Goal: Navigation & Orientation: Locate item on page

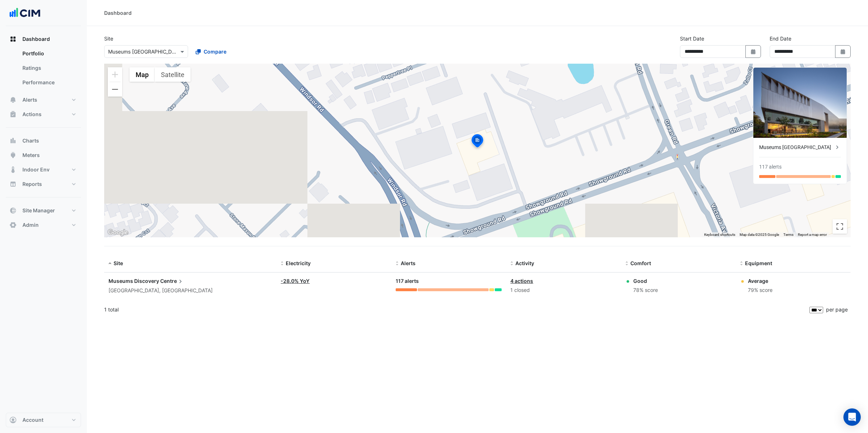
select select "***"
click at [130, 10] on div "Dashboard" at bounding box center [117, 13] width 27 height 8
click at [186, 77] on button "Satellite" at bounding box center [173, 74] width 36 height 14
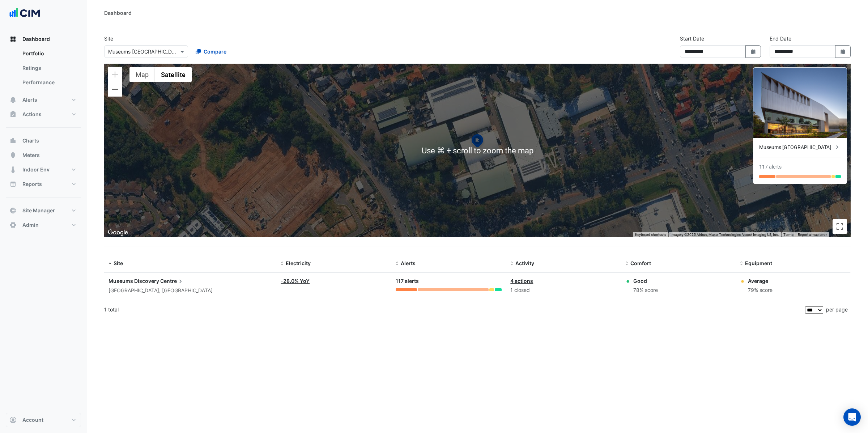
drag, startPoint x: 538, startPoint y: 182, endPoint x: 535, endPoint y: 178, distance: 5.1
click at [535, 178] on div "To activate drag with keyboard, press Alt + Enter. Once in keyboard drag state,…" at bounding box center [477, 151] width 747 height 174
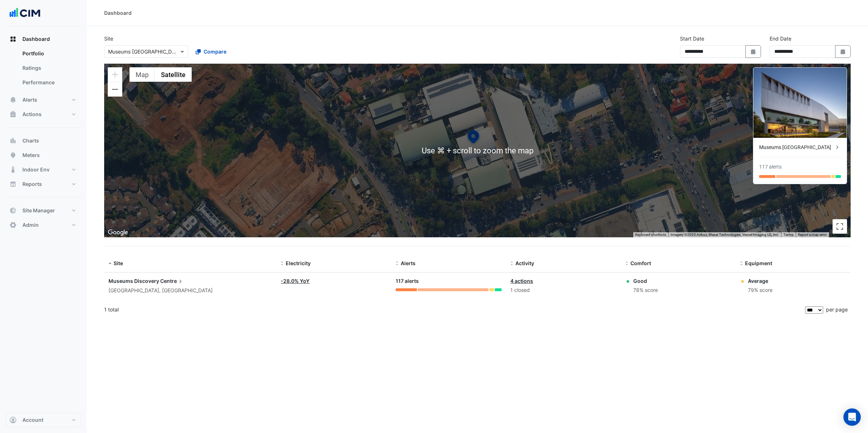
click at [544, 165] on div "To activate drag with keyboard, press Alt + Enter. Once in keyboard drag state,…" at bounding box center [477, 151] width 747 height 174
click at [517, 101] on div "To activate drag with keyboard, press Alt + Enter. Once in keyboard drag state,…" at bounding box center [477, 151] width 747 height 174
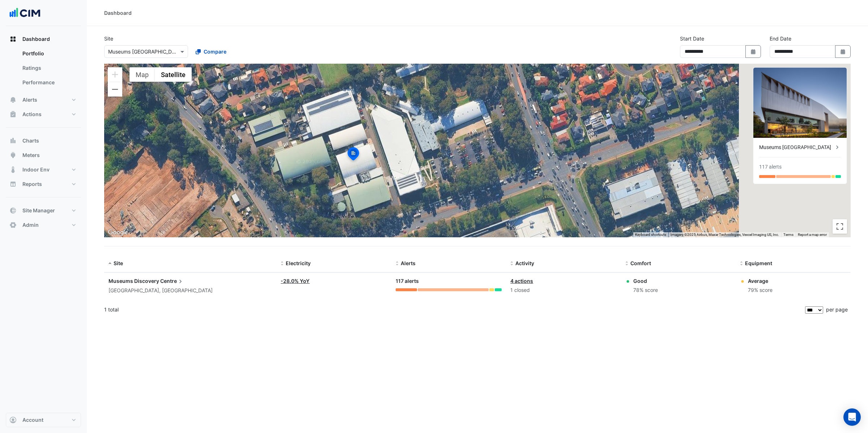
drag, startPoint x: 660, startPoint y: 125, endPoint x: 525, endPoint y: 144, distance: 135.5
click at [525, 144] on div "To activate drag with keyboard, press Alt + Enter. Once in keyboard drag state,…" at bounding box center [477, 151] width 747 height 174
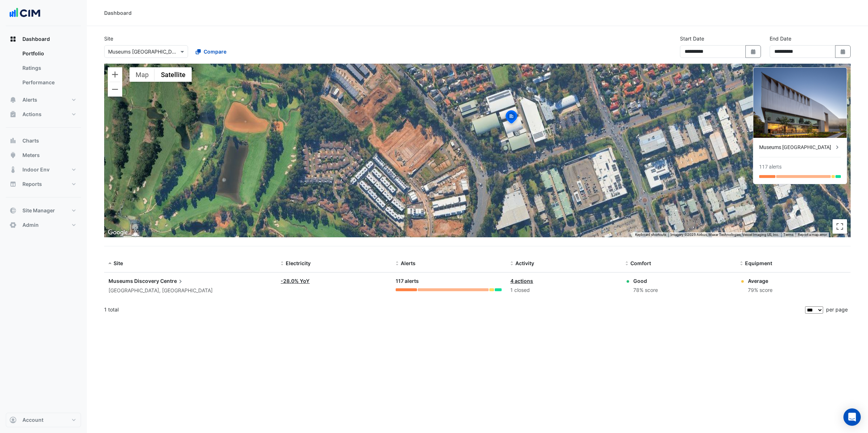
drag, startPoint x: 344, startPoint y: 145, endPoint x: 540, endPoint y: 126, distance: 196.6
click at [540, 126] on div "To activate drag with keyboard, press Alt + Enter. Once in keyboard drag state,…" at bounding box center [477, 151] width 747 height 174
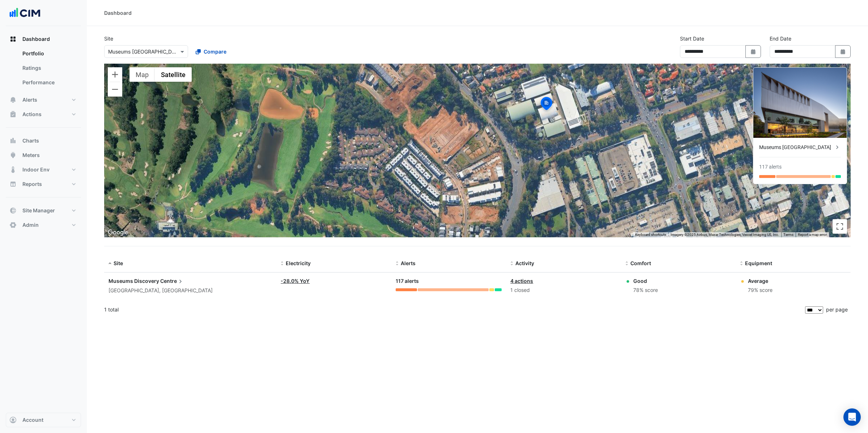
drag, startPoint x: 433, startPoint y: 172, endPoint x: 443, endPoint y: 140, distance: 33.0
click at [443, 140] on div "To activate drag with keyboard, press Alt + Enter. Once in keyboard drag state,…" at bounding box center [477, 151] width 747 height 174
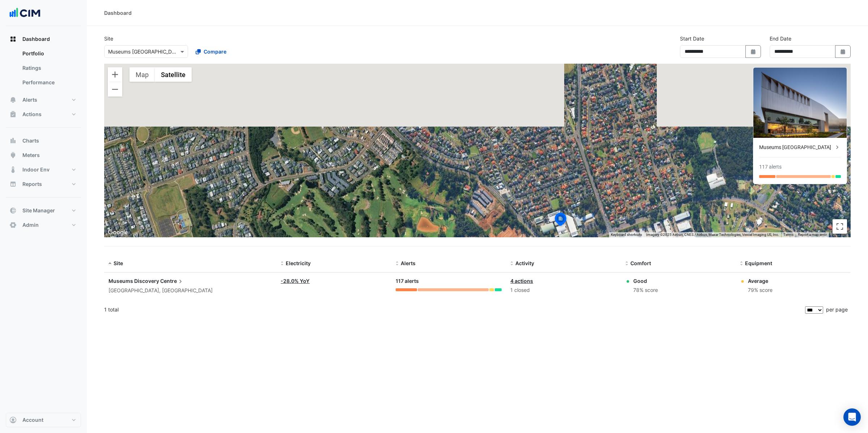
drag, startPoint x: 371, startPoint y: 124, endPoint x: 429, endPoint y: 217, distance: 109.6
click at [431, 220] on div "To activate drag with keyboard, press Alt + Enter. Once in keyboard drag state,…" at bounding box center [477, 151] width 747 height 174
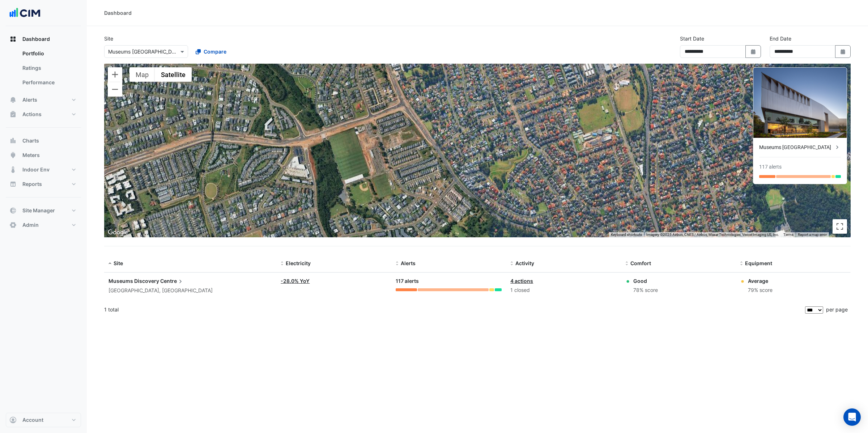
drag, startPoint x: 386, startPoint y: 135, endPoint x: 452, endPoint y: 188, distance: 85.0
click at [454, 190] on div "To activate drag with keyboard, press Alt + Enter. Once in keyboard drag state,…" at bounding box center [477, 151] width 747 height 174
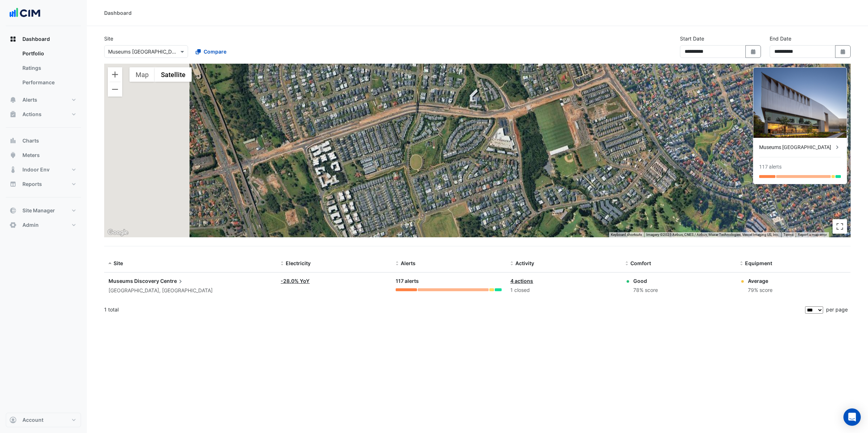
drag, startPoint x: 266, startPoint y: 130, endPoint x: 494, endPoint y: 111, distance: 228.4
click at [494, 111] on div "To activate drag with keyboard, press Alt + Enter. Once in keyboard drag state,…" at bounding box center [477, 151] width 747 height 174
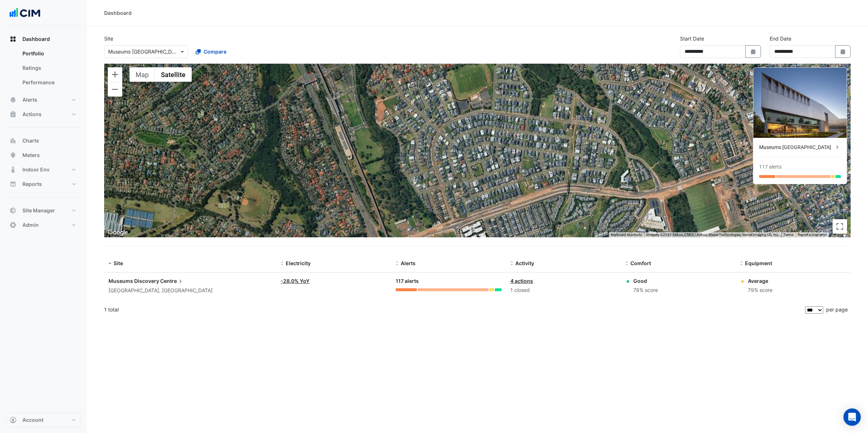
drag, startPoint x: 445, startPoint y: 135, endPoint x: 438, endPoint y: 217, distance: 82.5
click at [439, 217] on div "To activate drag with keyboard, press Alt + Enter. Once in keyboard drag state,…" at bounding box center [477, 151] width 747 height 174
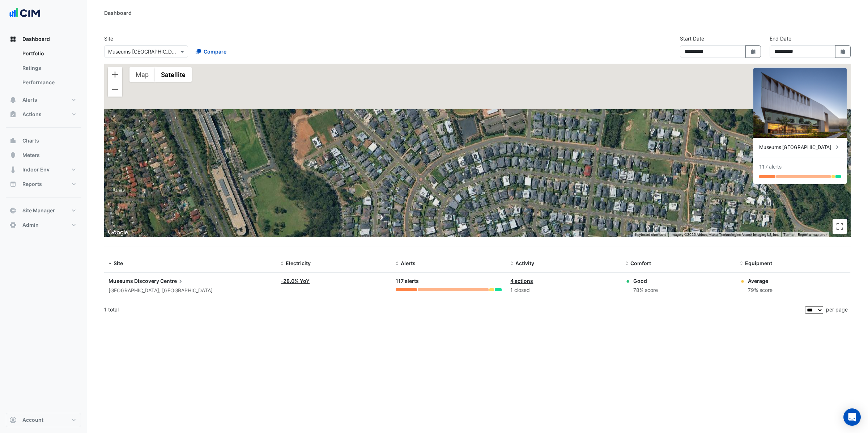
drag, startPoint x: 350, startPoint y: 153, endPoint x: 348, endPoint y: 206, distance: 53.2
click at [348, 209] on div "To activate drag with keyboard, press Alt + Enter. Once in keyboard drag state,…" at bounding box center [477, 151] width 747 height 174
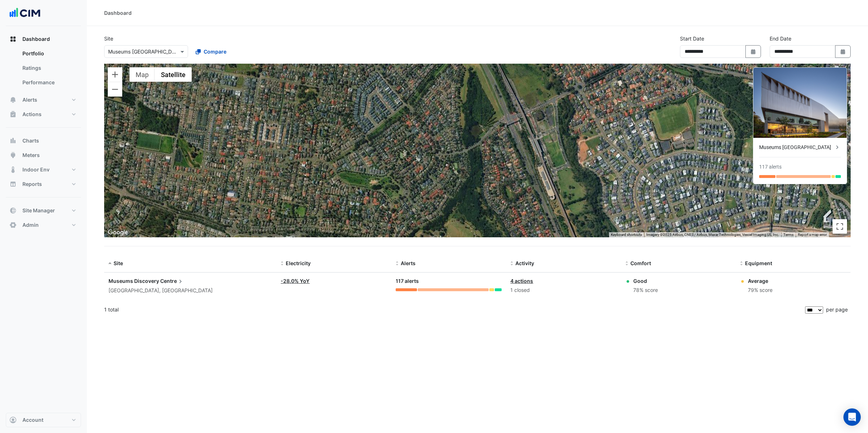
drag, startPoint x: 347, startPoint y: 164, endPoint x: 622, endPoint y: 149, distance: 274.6
click at [622, 149] on div "To activate drag with keyboard, press Alt + Enter. Once in keyboard drag state,…" at bounding box center [477, 151] width 747 height 174
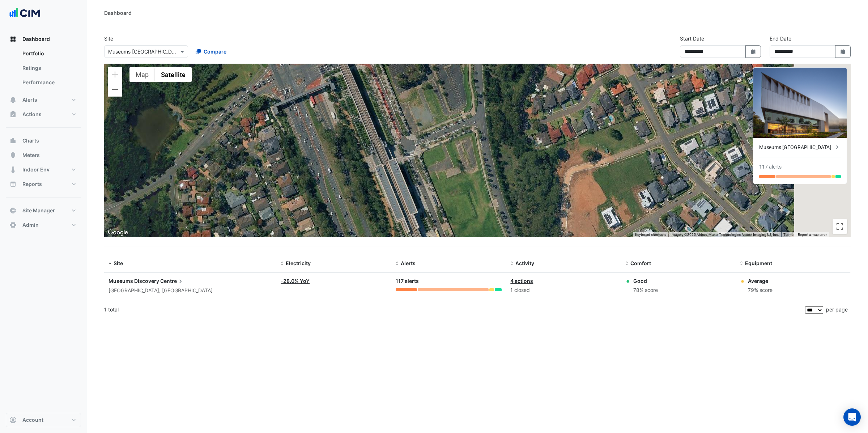
drag, startPoint x: 583, startPoint y: 127, endPoint x: 409, endPoint y: 170, distance: 179.0
click at [409, 170] on div "To activate drag with keyboard, press Alt + Enter. Once in keyboard drag state,…" at bounding box center [477, 151] width 747 height 174
